Goal: Task Accomplishment & Management: Complete application form

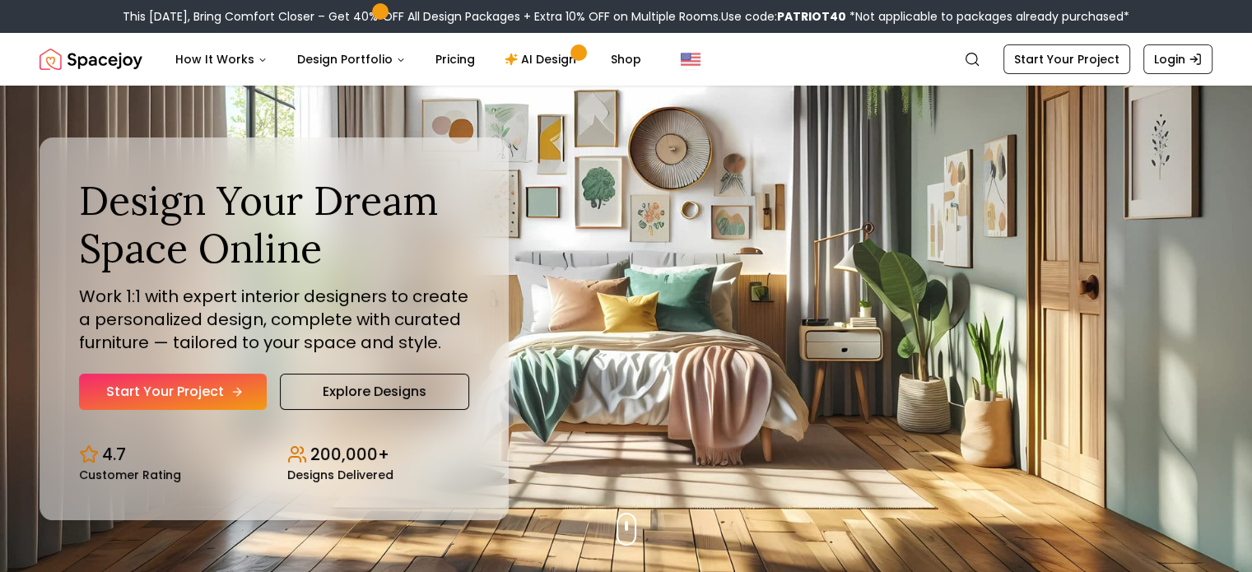
click at [205, 381] on link "Start Your Project" at bounding box center [173, 392] width 188 height 36
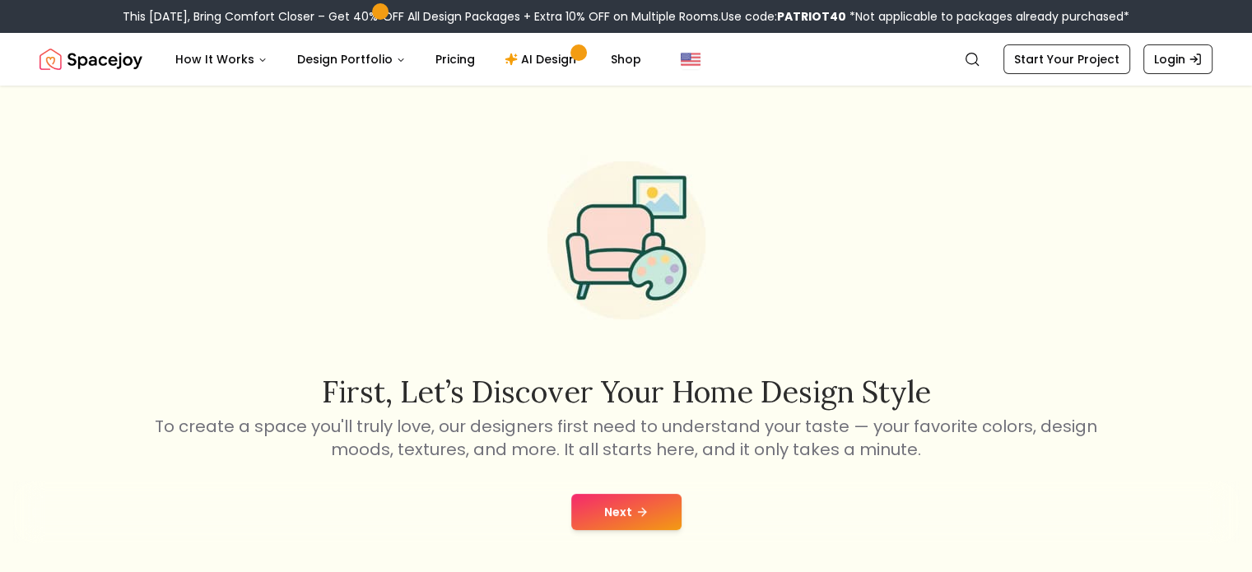
click at [616, 514] on button "Next" at bounding box center [626, 512] width 110 height 36
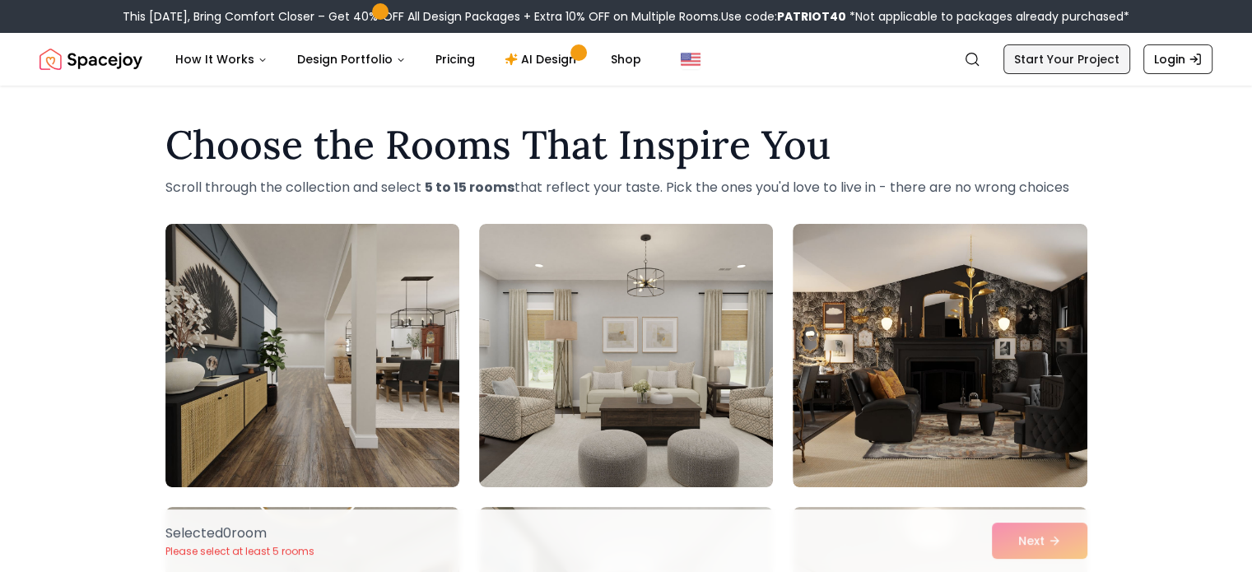
click at [1040, 49] on link "Start Your Project" at bounding box center [1066, 59] width 127 height 30
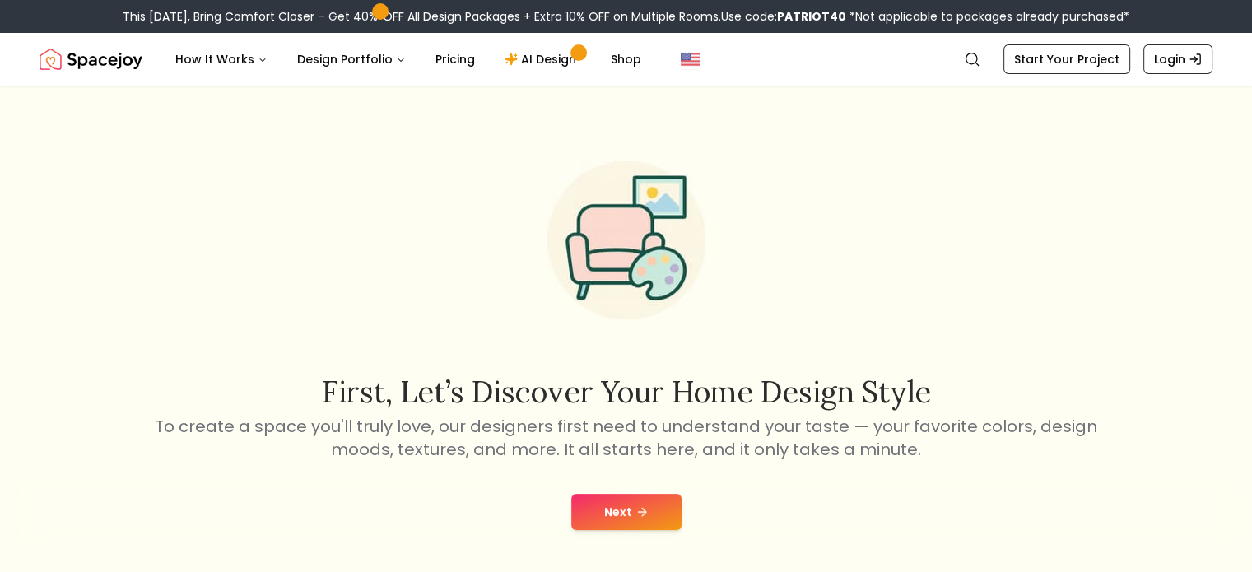
click at [653, 506] on button "Next" at bounding box center [626, 512] width 110 height 36
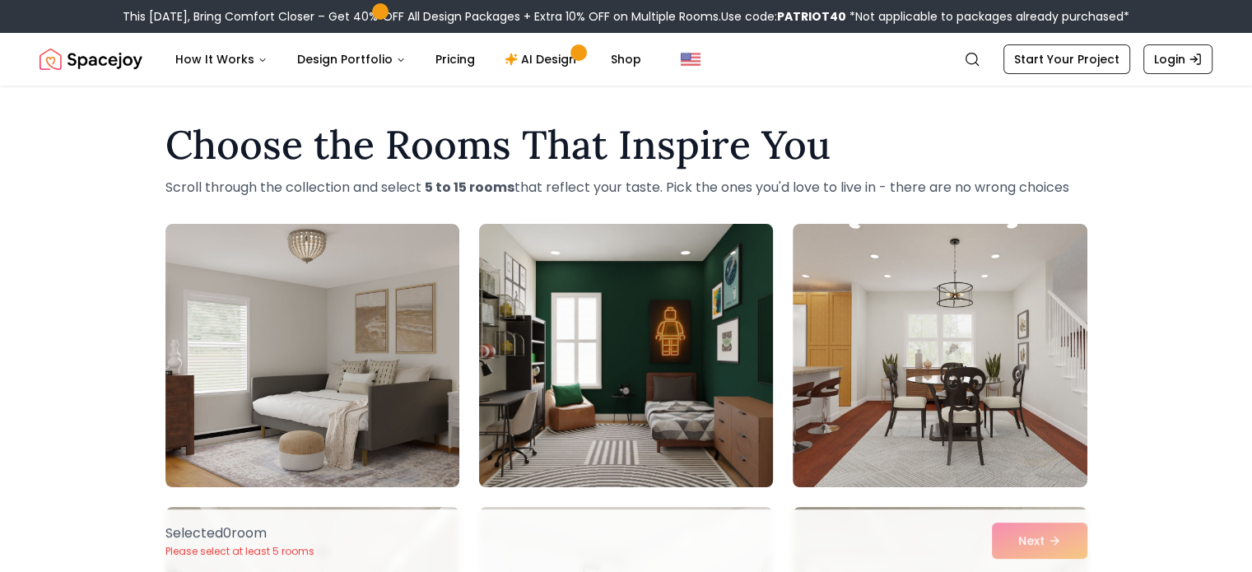
click at [571, 389] on img at bounding box center [626, 355] width 309 height 277
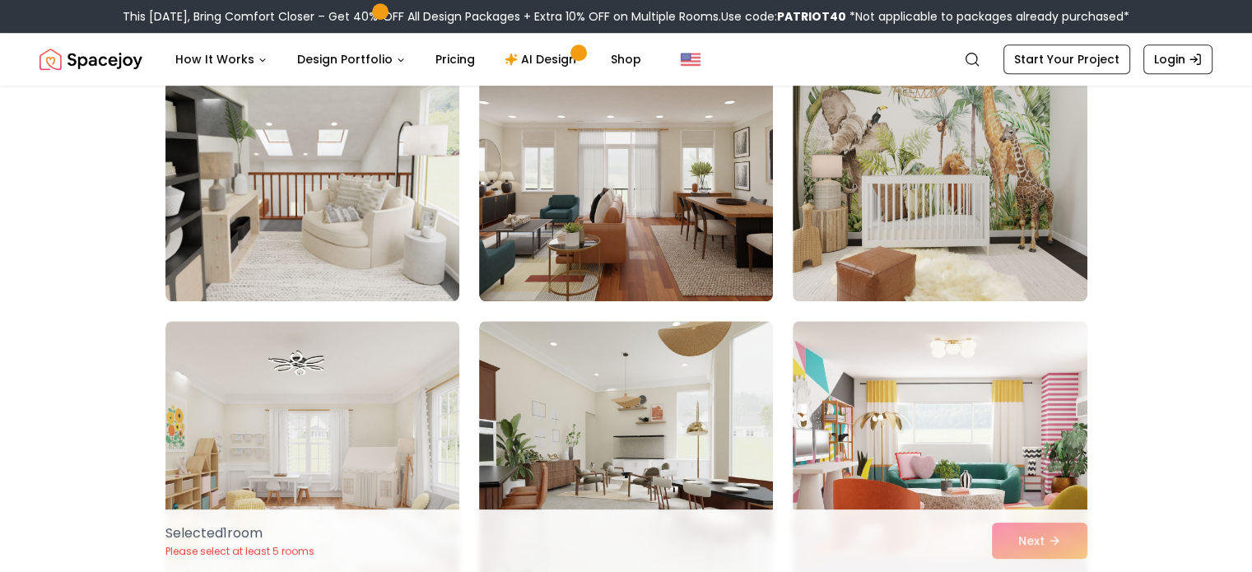
scroll to position [1317, 0]
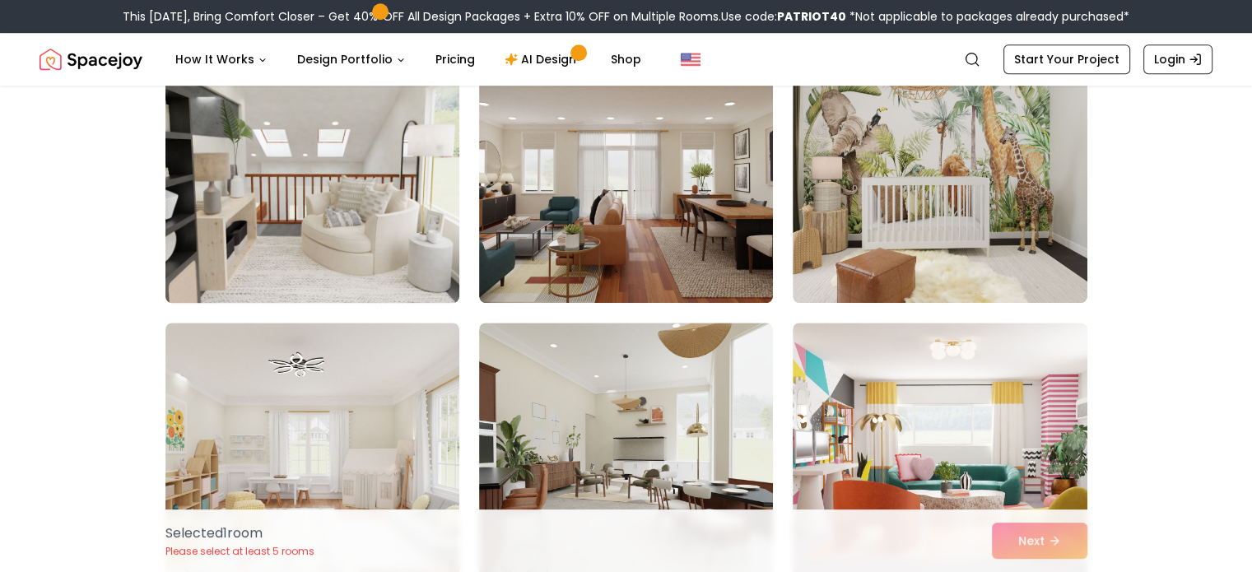
click at [294, 169] on img at bounding box center [312, 171] width 309 height 277
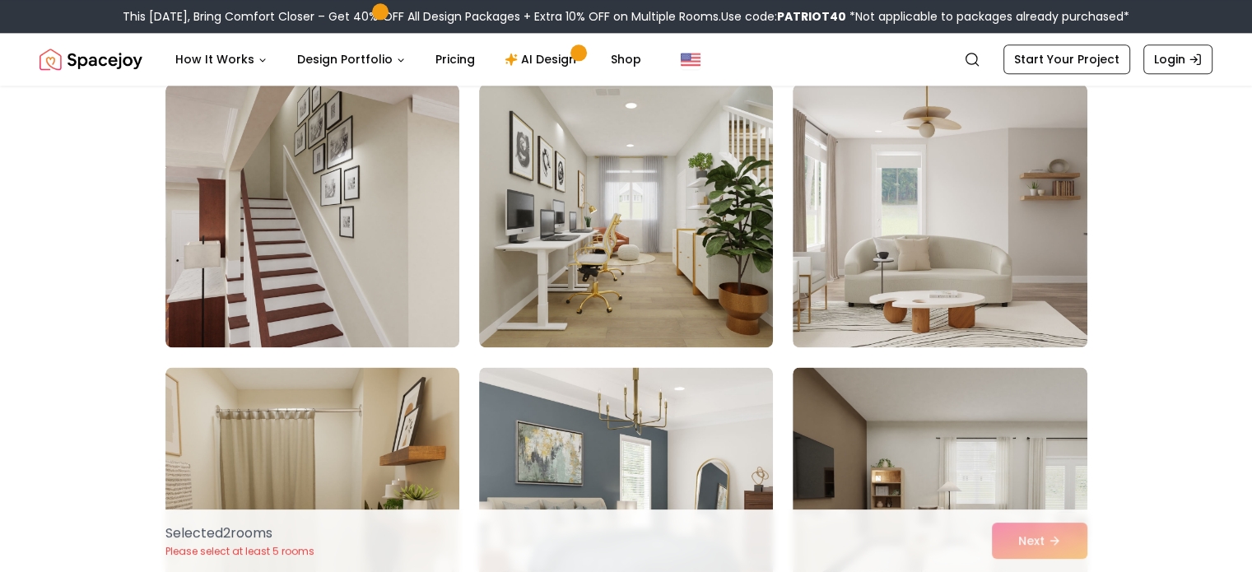
scroll to position [2132, 0]
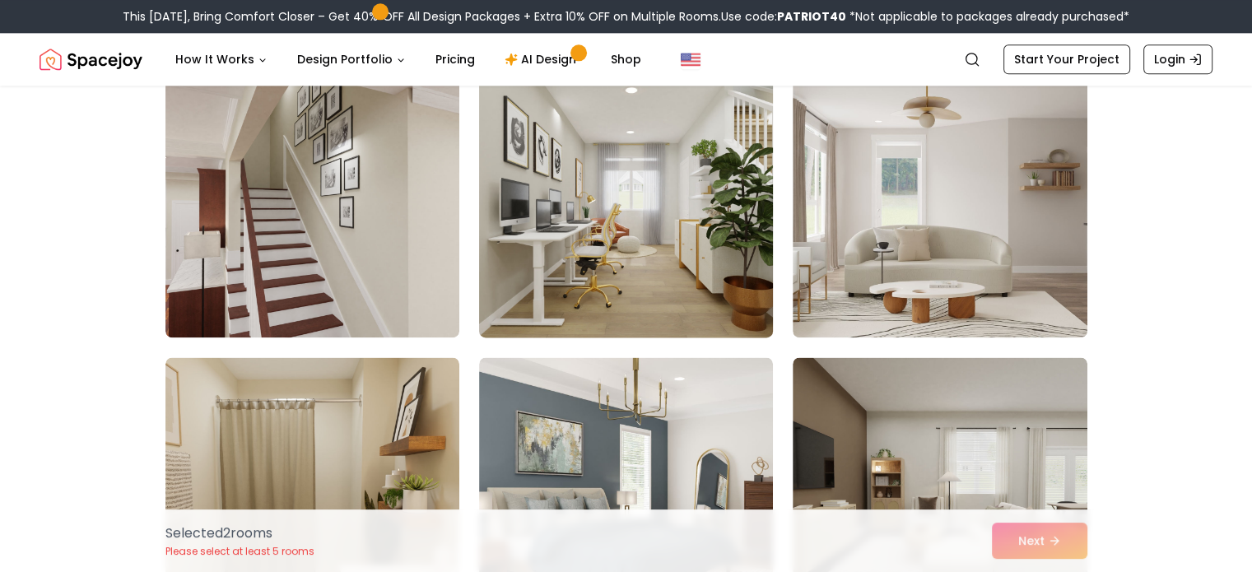
click at [573, 281] on img at bounding box center [626, 205] width 309 height 277
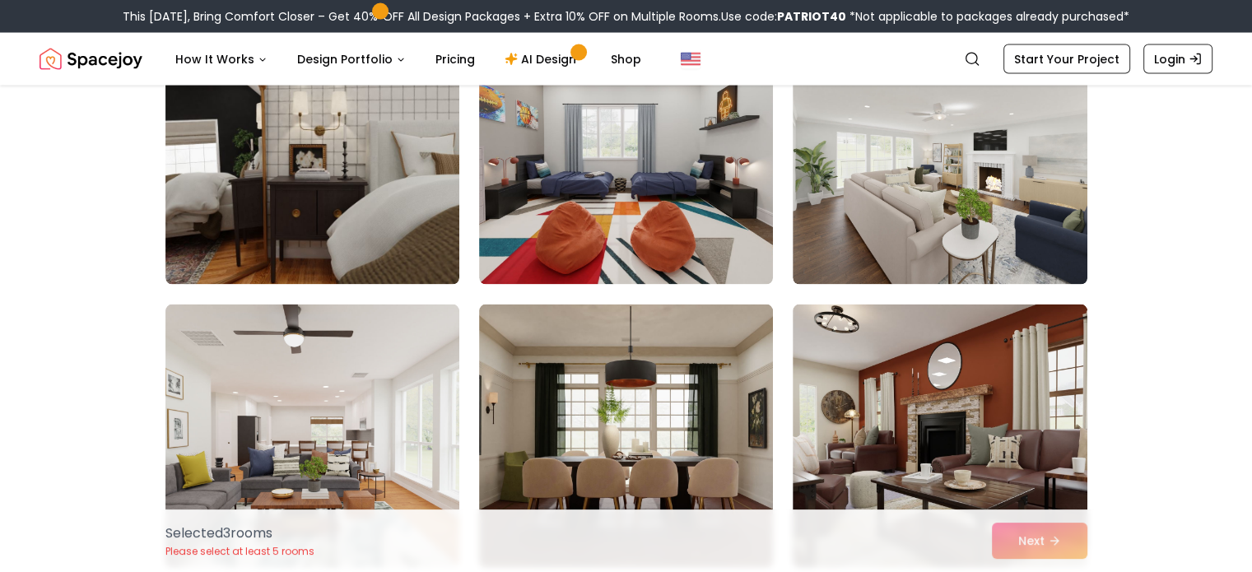
scroll to position [3315, 0]
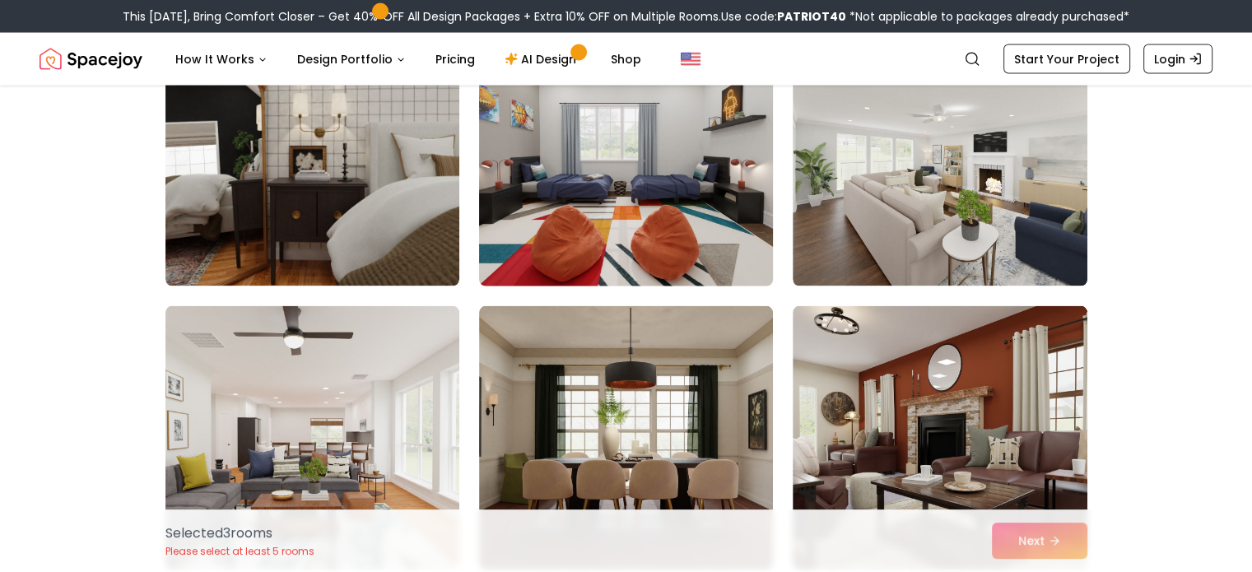
click at [576, 259] on img at bounding box center [626, 154] width 309 height 277
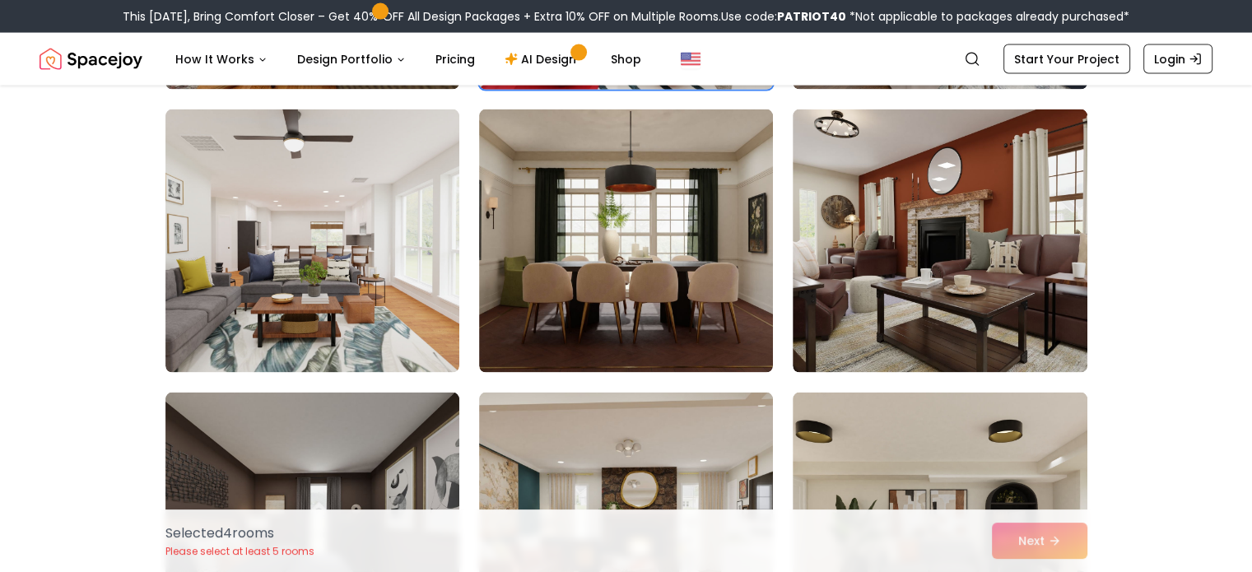
scroll to position [3513, 0]
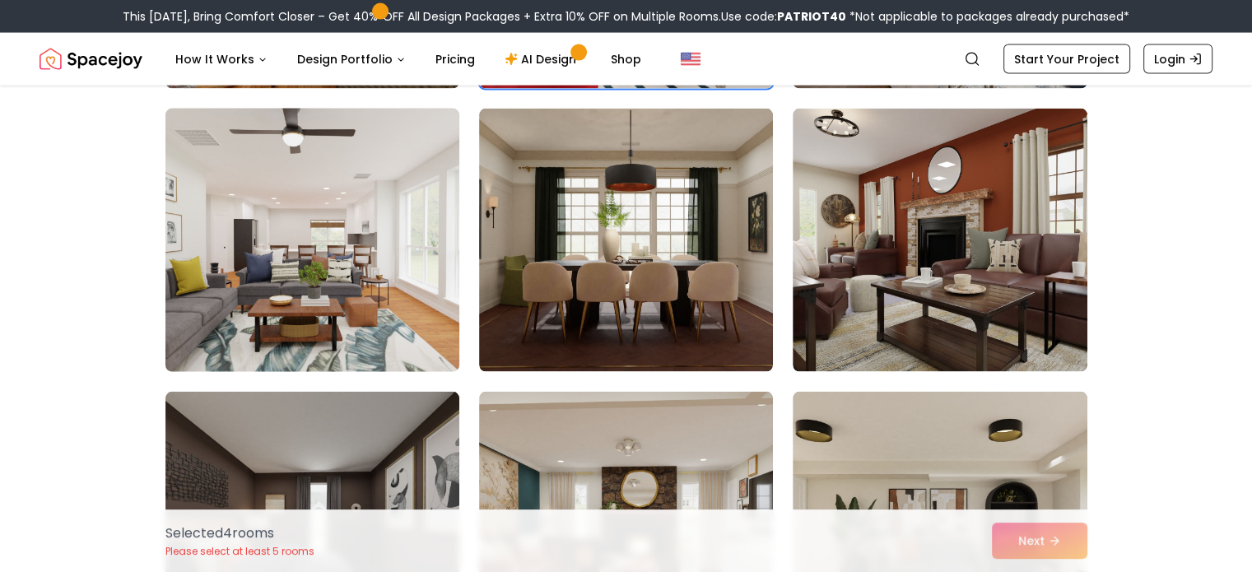
click at [402, 315] on img at bounding box center [312, 240] width 309 height 277
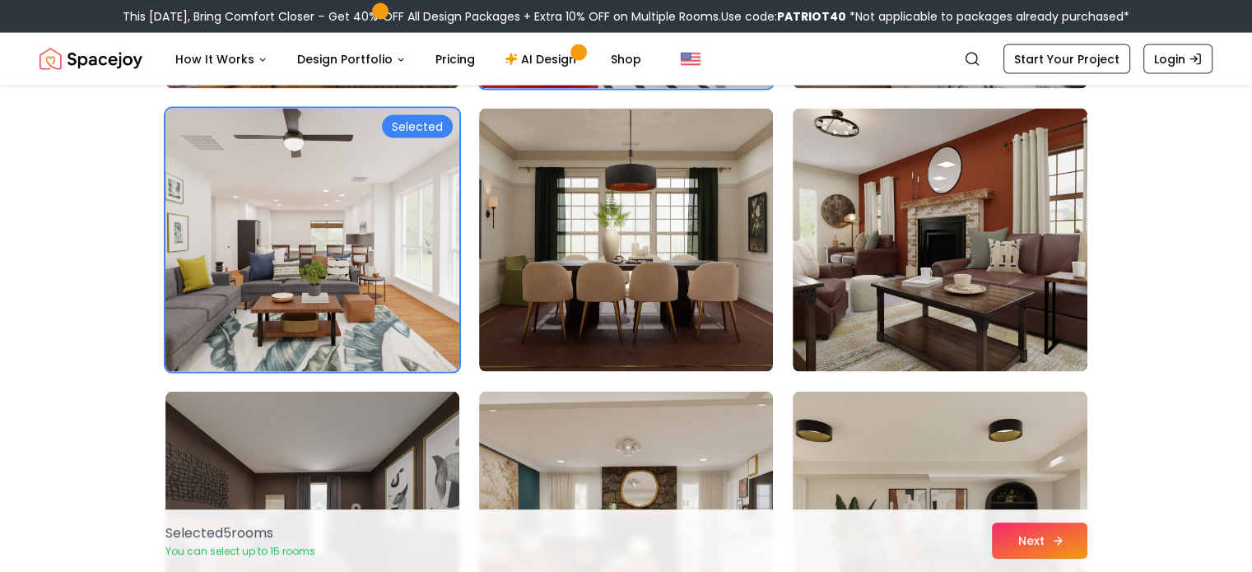
click at [1051, 537] on icon at bounding box center [1057, 540] width 13 height 13
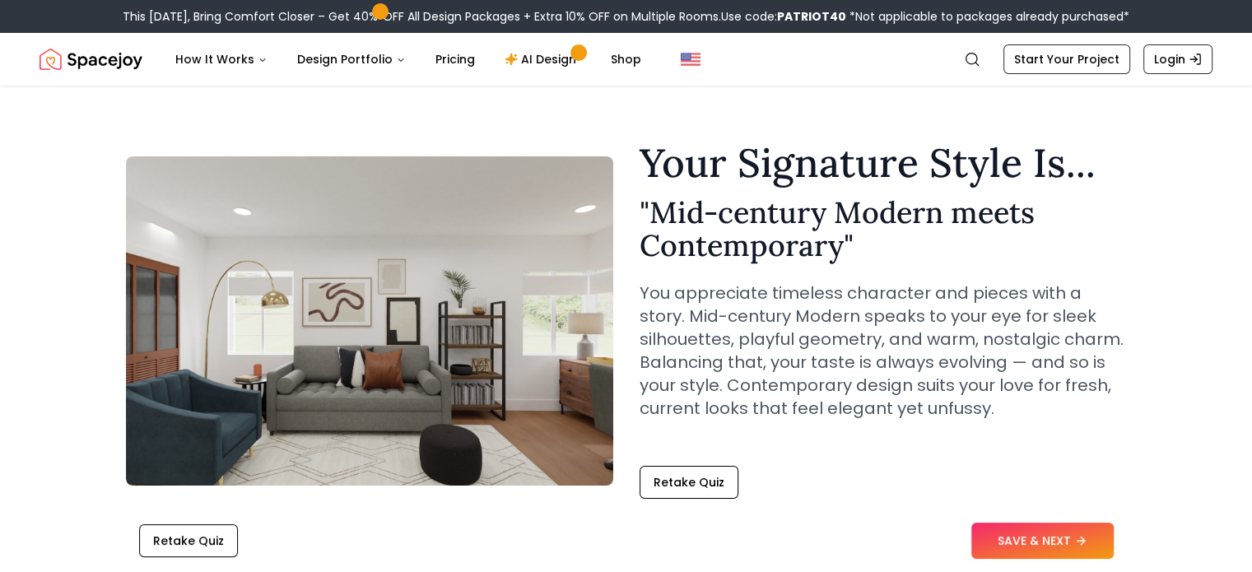
scroll to position [16, 0]
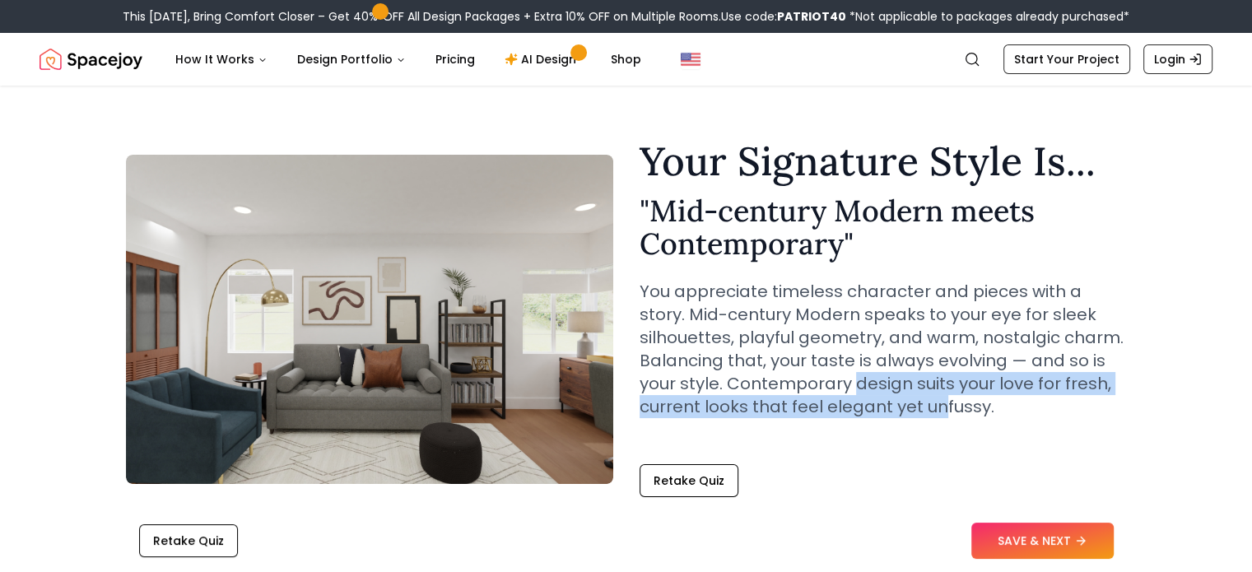
drag, startPoint x: 938, startPoint y: 416, endPoint x: 855, endPoint y: 381, distance: 90.3
click at [855, 381] on p "You appreciate timeless character and pieces with a story. Mid-century Modern s…" at bounding box center [883, 349] width 487 height 138
click at [855, 388] on p "You appreciate timeless character and pieces with a story. Mid-century Modern s…" at bounding box center [883, 349] width 487 height 138
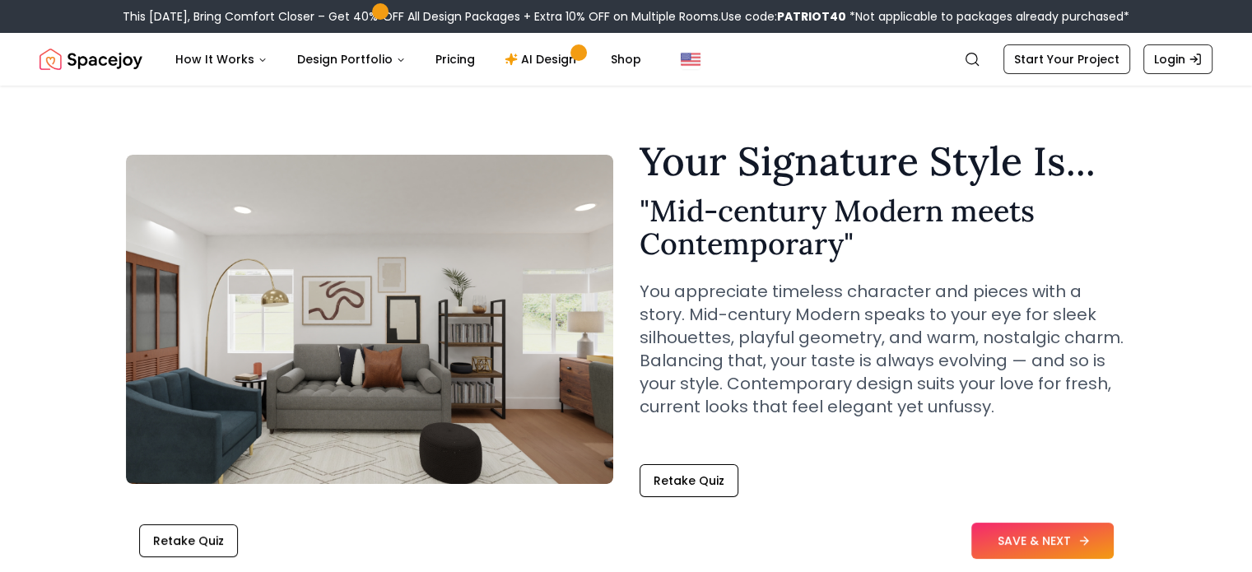
click at [1010, 536] on button "SAVE & NEXT" at bounding box center [1042, 541] width 142 height 36
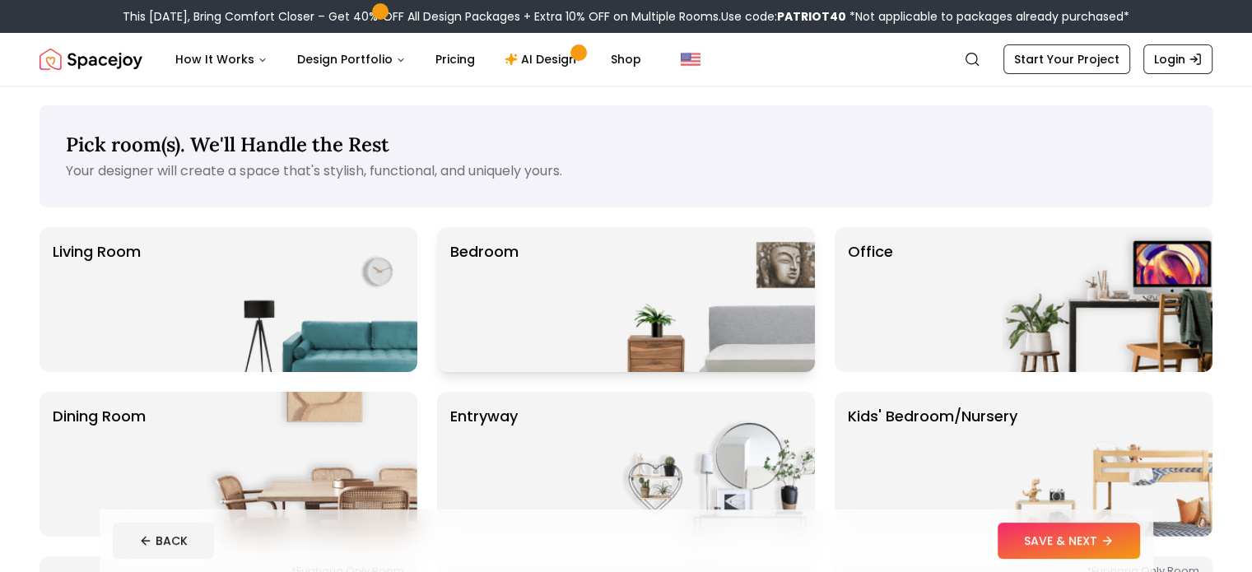
click at [532, 287] on div "Bedroom" at bounding box center [626, 299] width 378 height 145
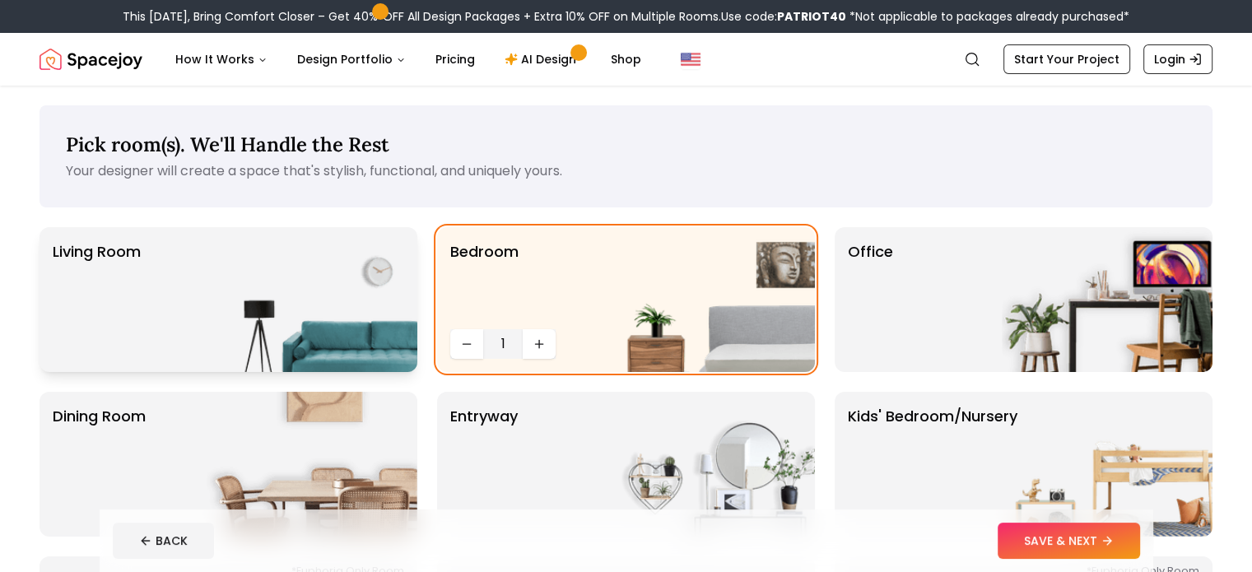
click at [359, 276] on img at bounding box center [312, 299] width 211 height 145
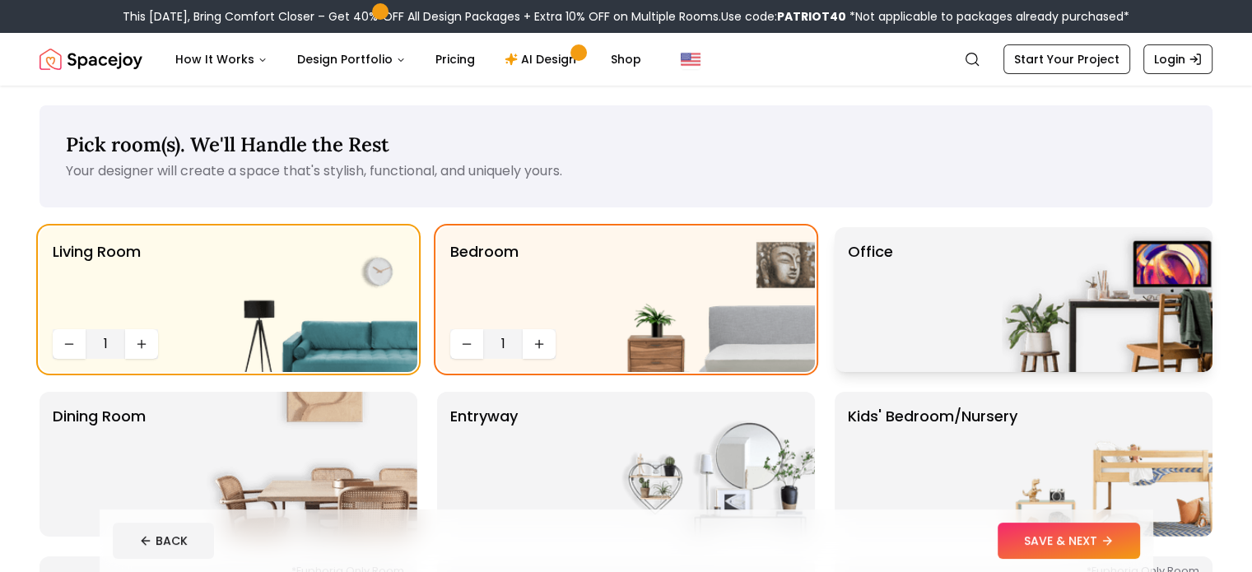
click at [896, 315] on div "Office" at bounding box center [1024, 299] width 378 height 145
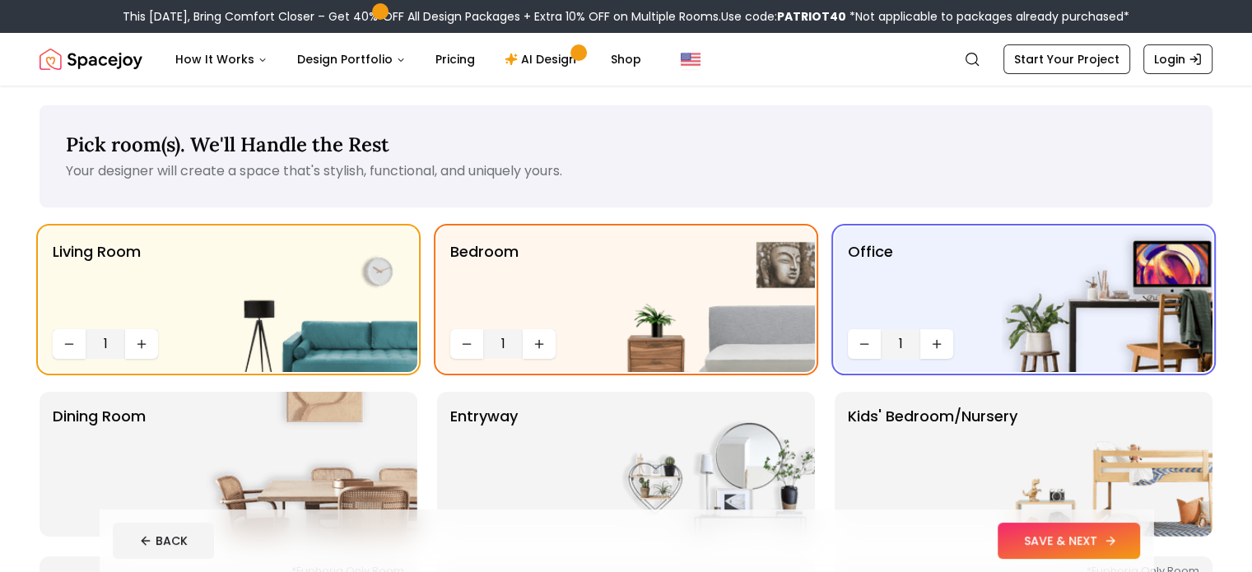
click at [1102, 544] on button "SAVE & NEXT" at bounding box center [1069, 541] width 142 height 36
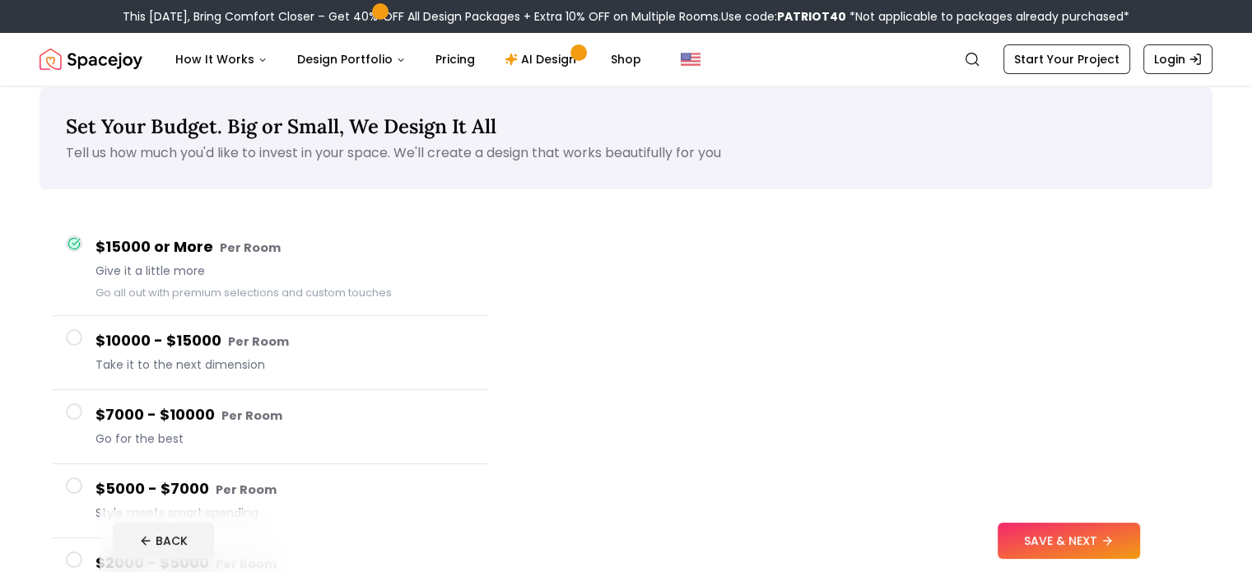
scroll to position [28, 0]
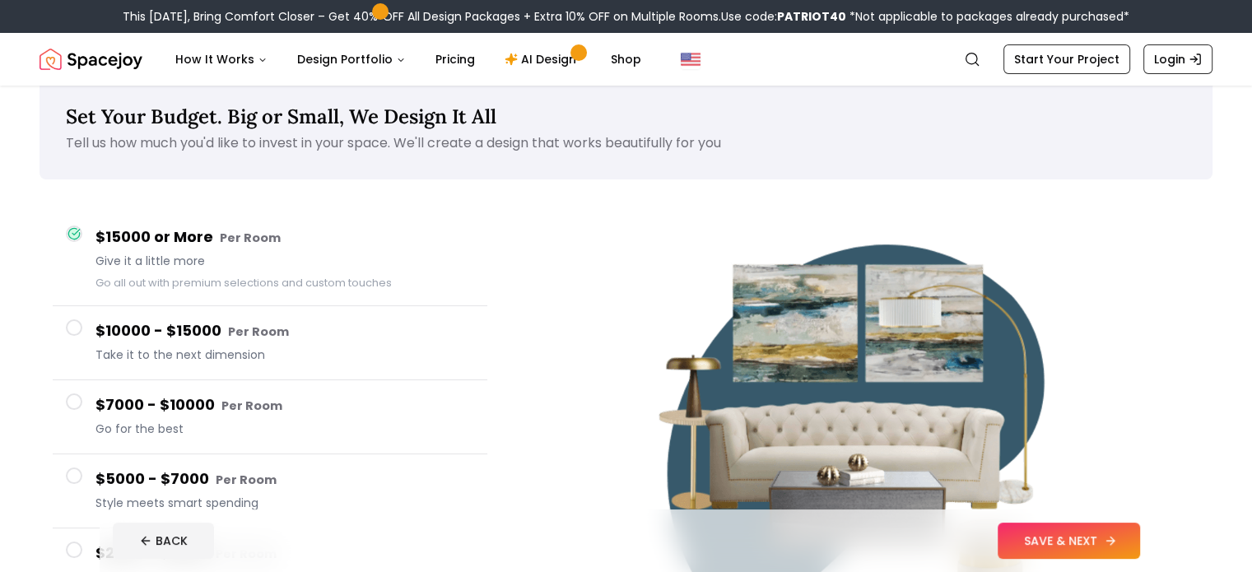
click at [1061, 542] on button "SAVE & NEXT" at bounding box center [1069, 541] width 142 height 36
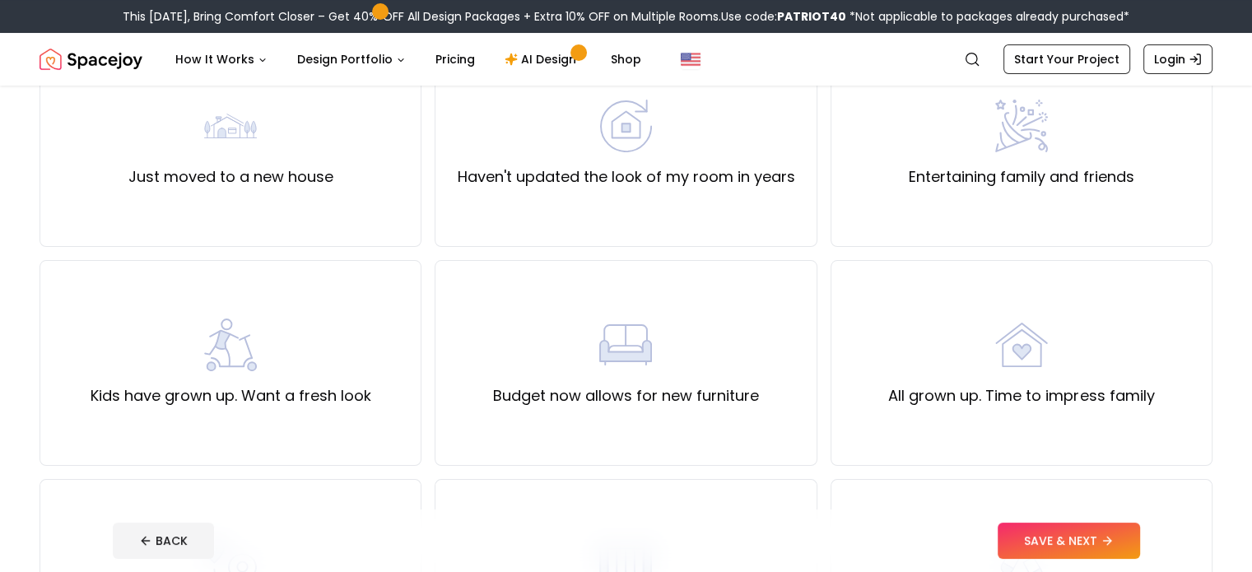
scroll to position [184, 0]
click at [290, 151] on div "Just moved to a new house" at bounding box center [230, 145] width 205 height 89
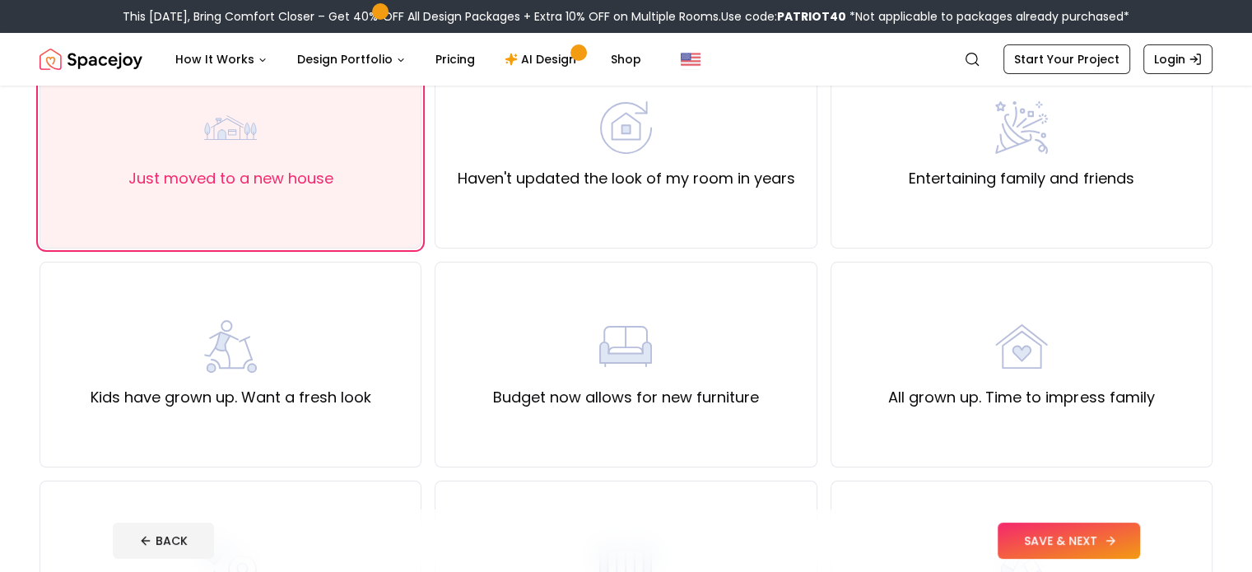
click at [1119, 548] on button "SAVE & NEXT" at bounding box center [1069, 541] width 142 height 36
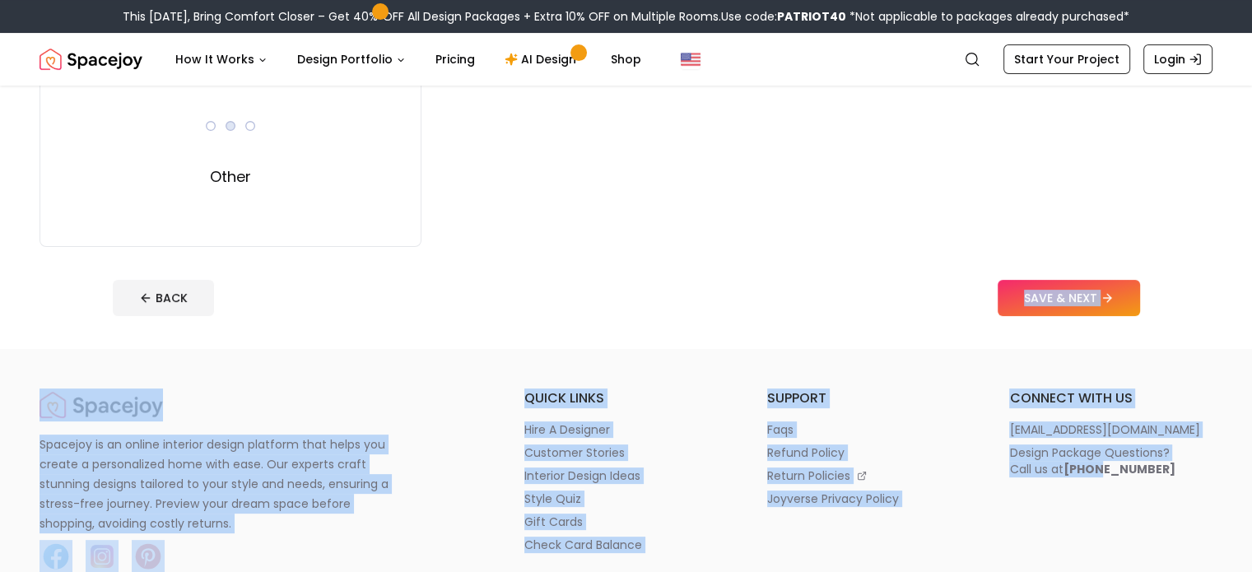
drag, startPoint x: 1119, startPoint y: 548, endPoint x: 1090, endPoint y: 573, distance: 38.6
click at [1090, 571] on html "This [DATE], Bring Comfort Closer – Get 40% OFF All Design Packages + Extra 10%…" at bounding box center [626, 562] width 1252 height 1934
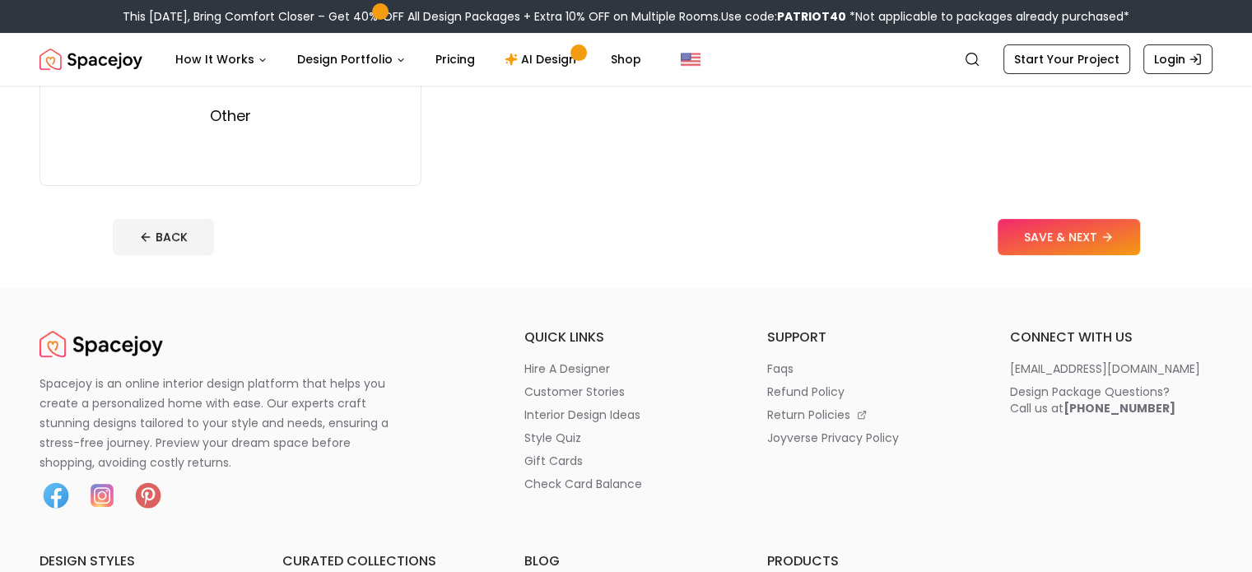
click at [1116, 467] on ul "connect with us [EMAIL_ADDRESS][DOMAIN_NAME] Design Package Questions? Call us …" at bounding box center [1110, 420] width 203 height 184
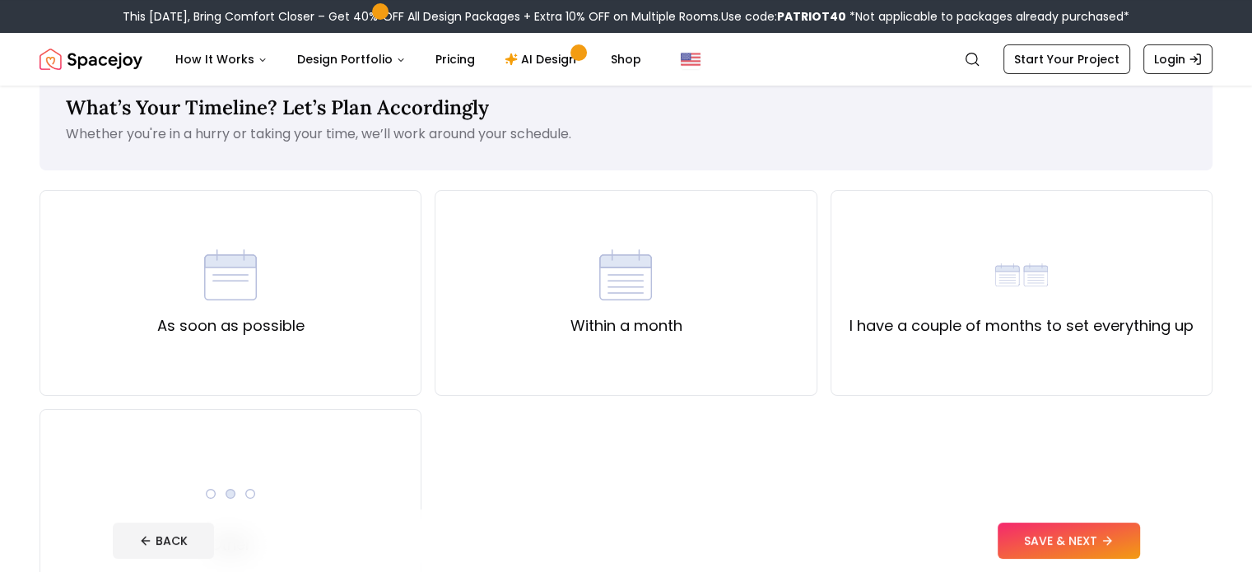
scroll to position [36, 0]
click at [370, 322] on div "As soon as possible" at bounding box center [231, 294] width 382 height 206
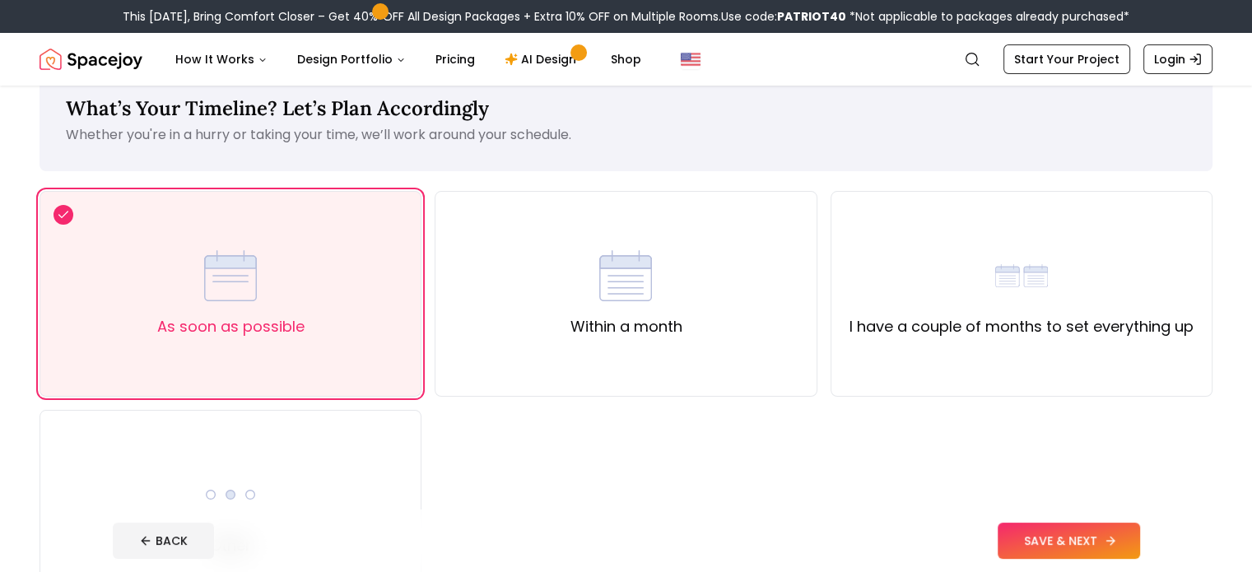
click at [1086, 546] on button "SAVE & NEXT" at bounding box center [1069, 541] width 142 height 36
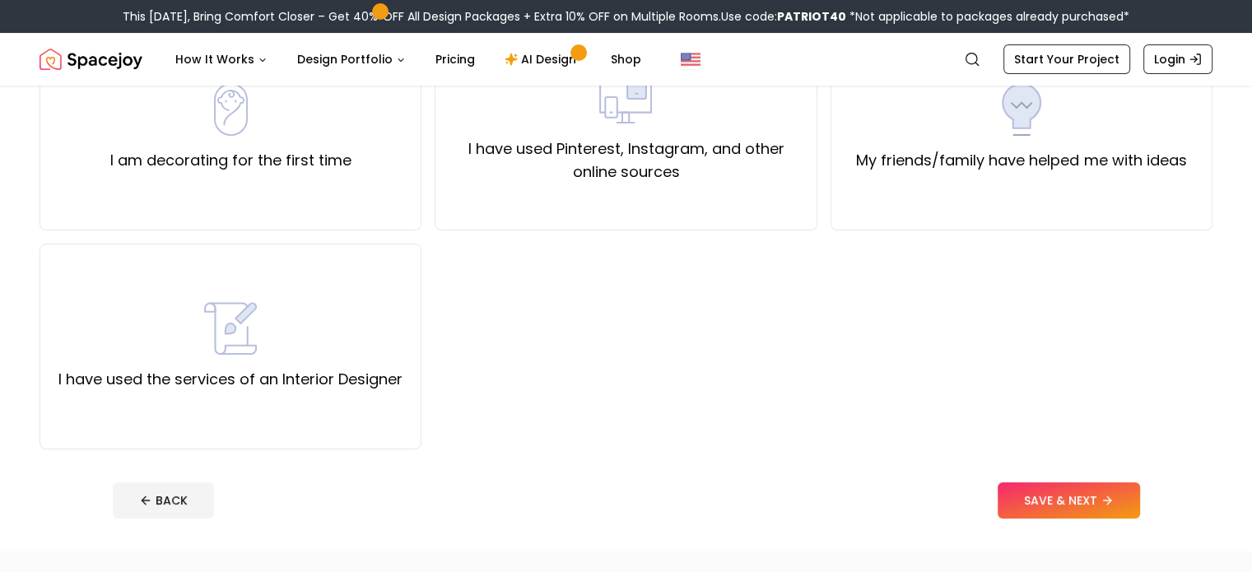
scroll to position [204, 0]
click at [357, 359] on div "I have used the services of an Interior Designer" at bounding box center [230, 344] width 344 height 89
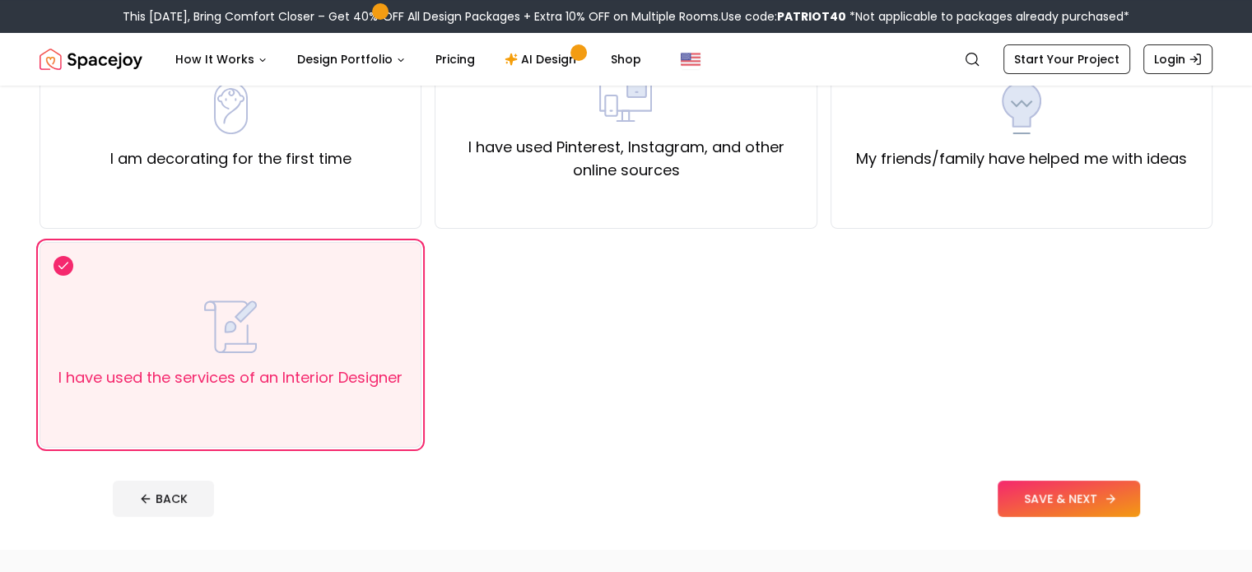
click at [1106, 509] on button "SAVE & NEXT" at bounding box center [1069, 499] width 142 height 36
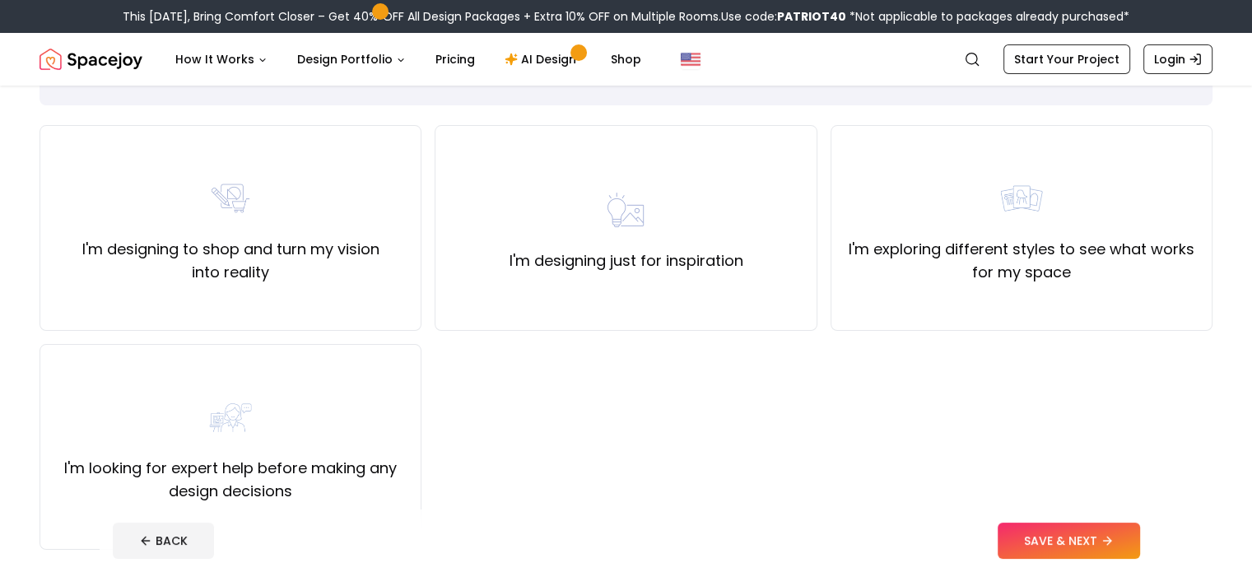
scroll to position [102, 0]
click at [526, 302] on div "I'm designing just for inspiration" at bounding box center [626, 228] width 382 height 206
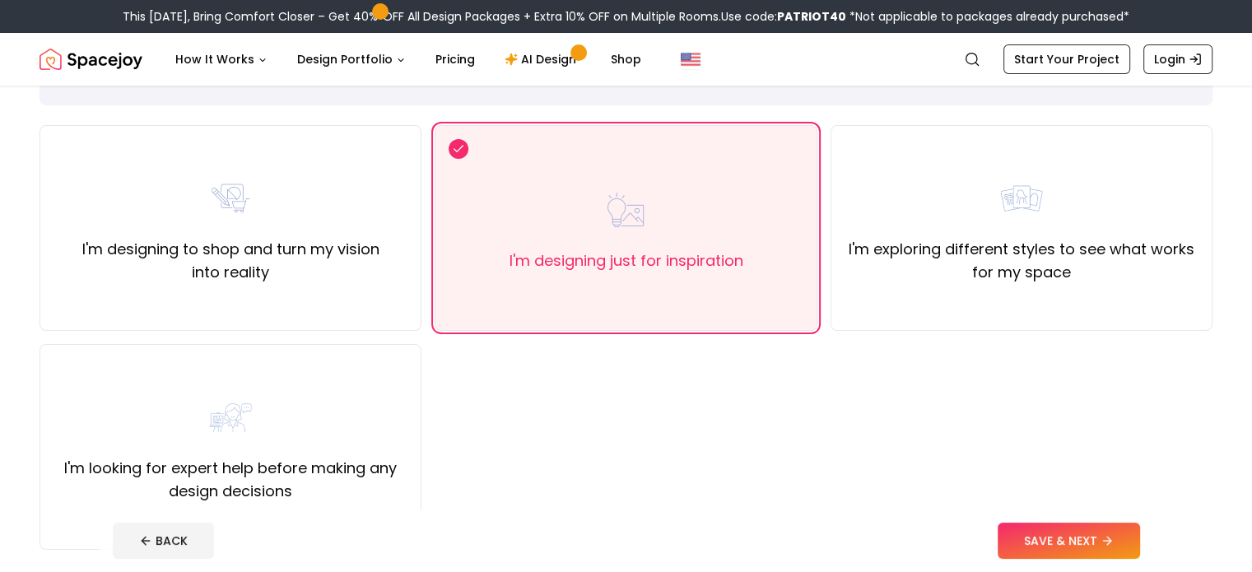
click at [1095, 565] on footer "BACK SAVE & NEXT" at bounding box center [626, 540] width 1053 height 63
click at [1087, 549] on button "SAVE & NEXT" at bounding box center [1069, 541] width 142 height 36
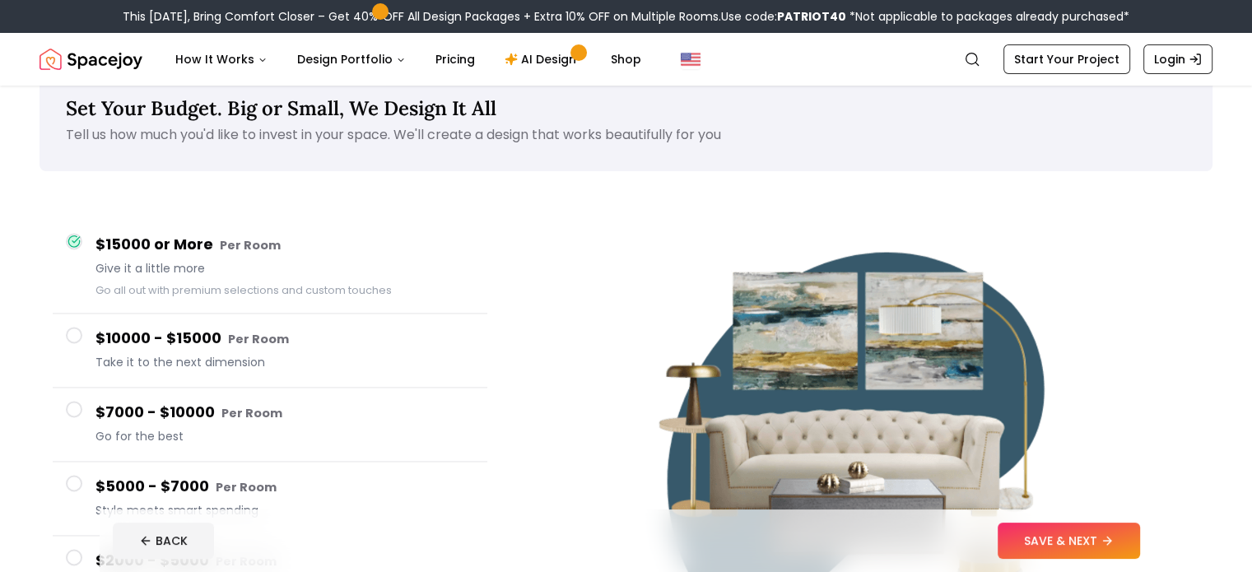
scroll to position [28, 0]
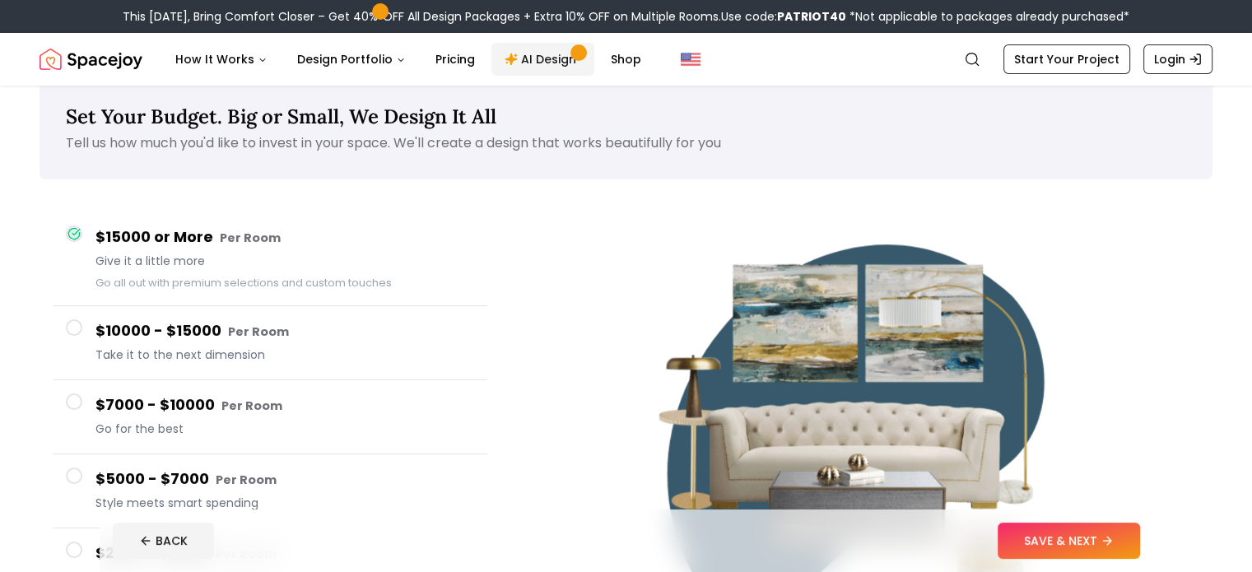
click at [533, 72] on link "AI Design" at bounding box center [542, 59] width 103 height 33
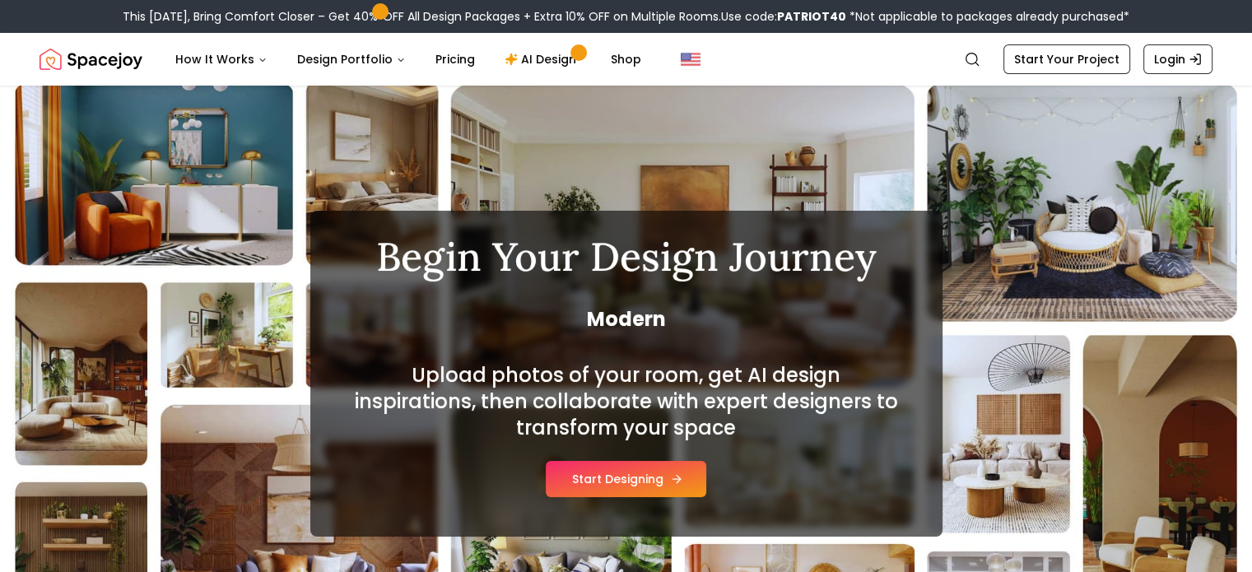
click at [593, 480] on button "Start Designing" at bounding box center [626, 479] width 160 height 36
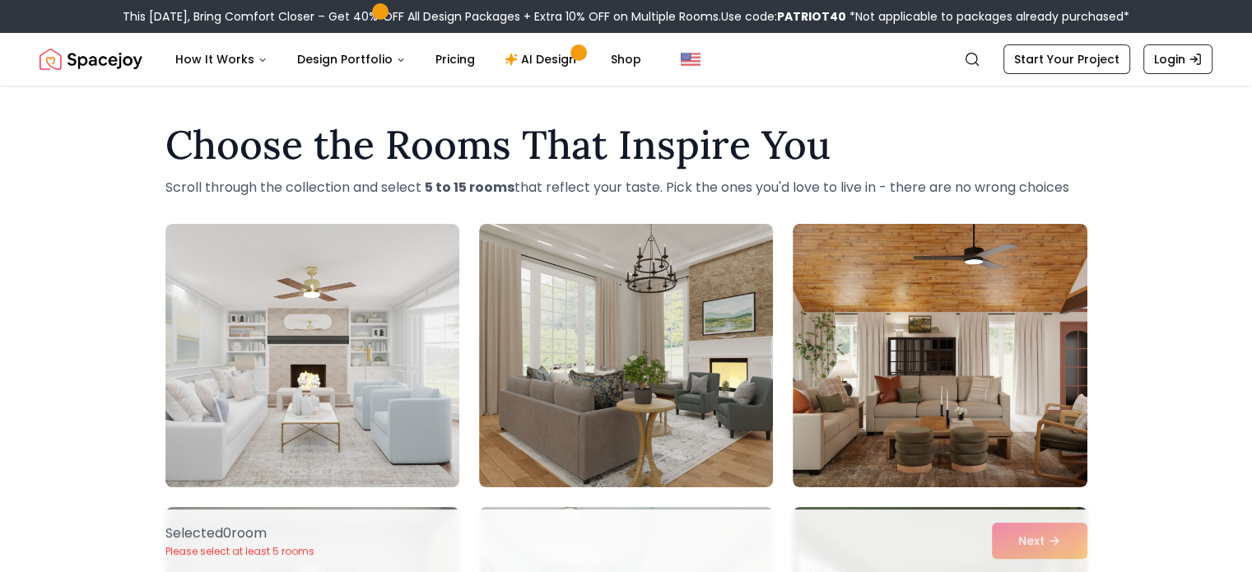
click at [593, 480] on img at bounding box center [626, 355] width 294 height 263
